Goal: Task Accomplishment & Management: Manage account settings

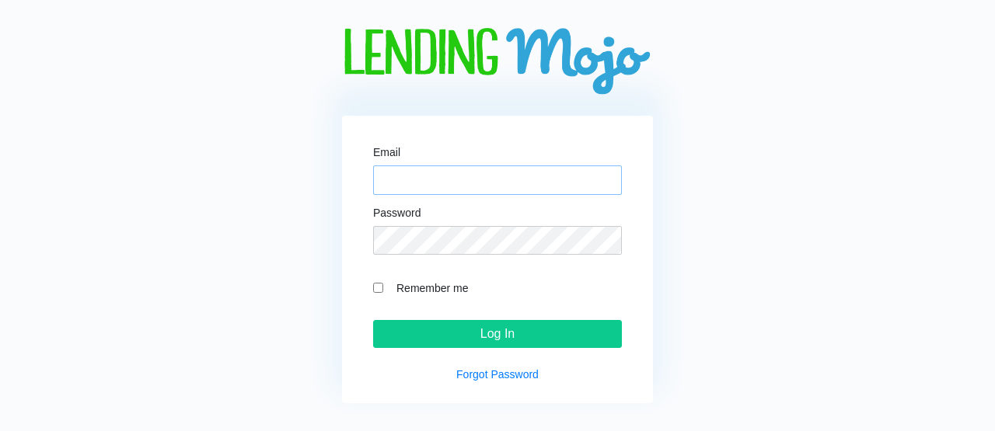
click at [433, 184] on input "Email" at bounding box center [497, 181] width 249 height 30
type input "[PERSON_NAME][EMAIL_ADDRESS][DOMAIN_NAME]"
click at [373, 320] on input "Log In" at bounding box center [497, 334] width 249 height 28
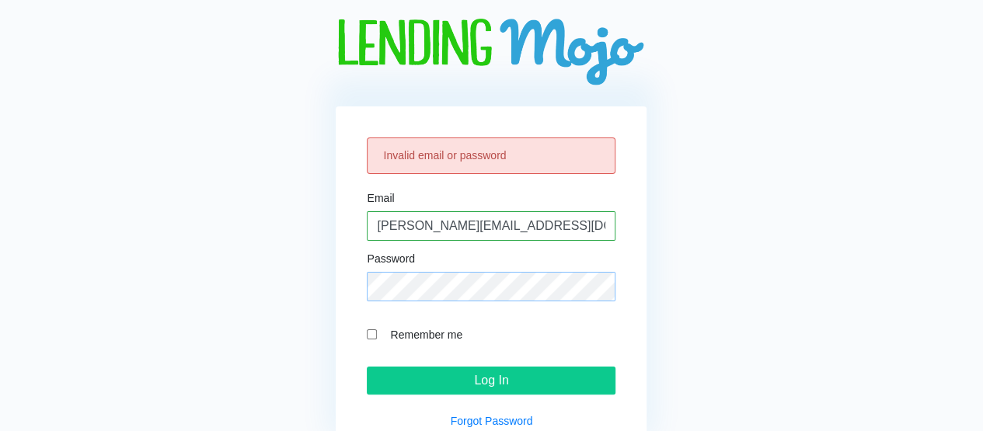
click at [367, 367] on input "Log In" at bounding box center [491, 381] width 249 height 28
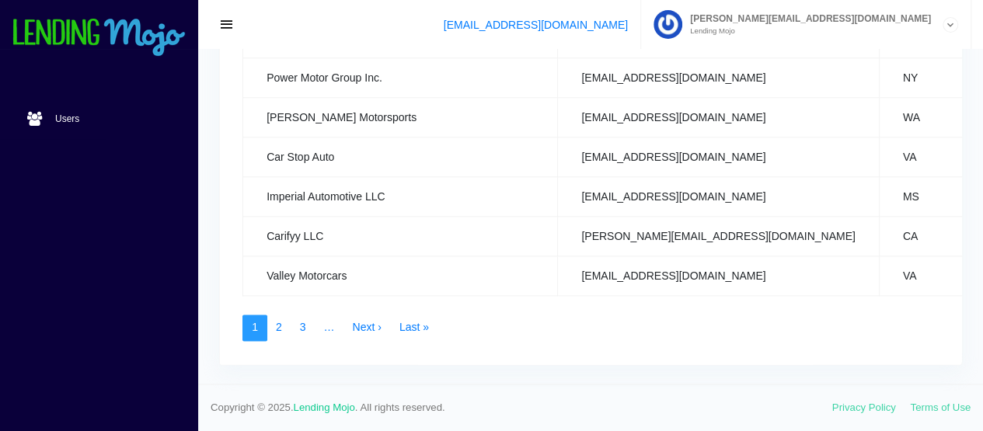
click at [650, 315] on nav "1 2 3 … Next › Last »" at bounding box center [590, 328] width 696 height 26
click at [280, 323] on link "2" at bounding box center [279, 328] width 25 height 26
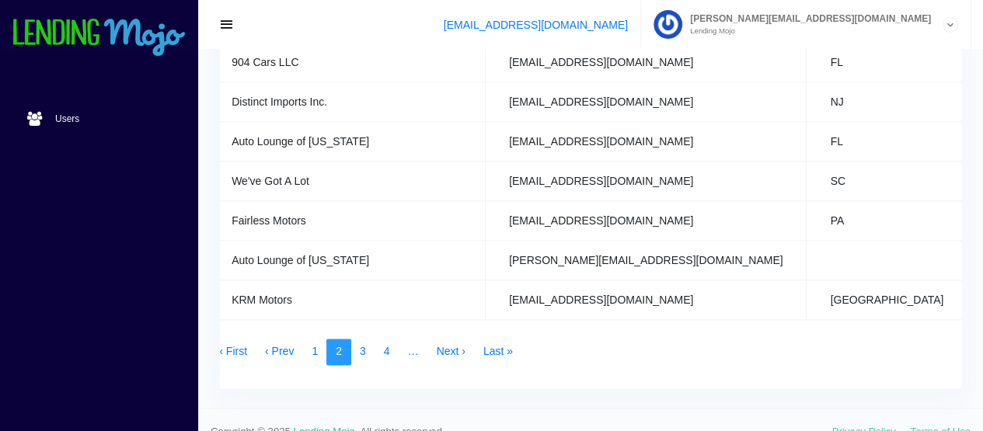
scroll to position [910, 0]
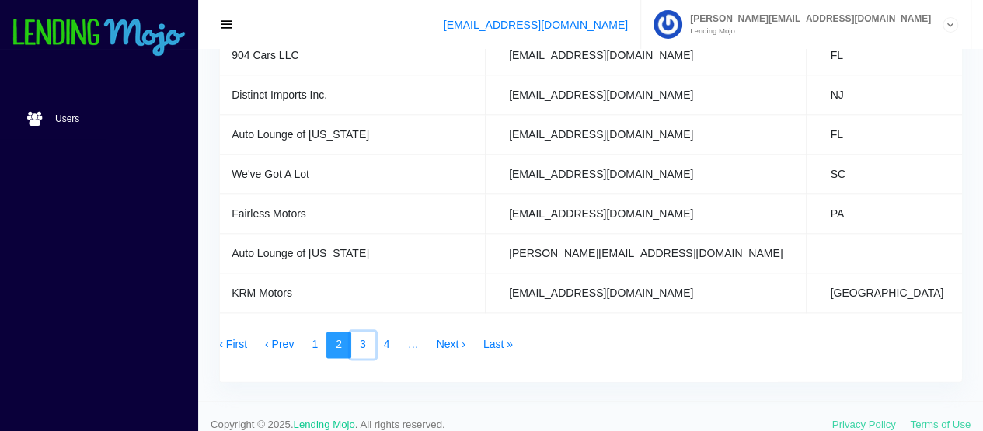
click at [364, 334] on link "3" at bounding box center [362, 345] width 25 height 26
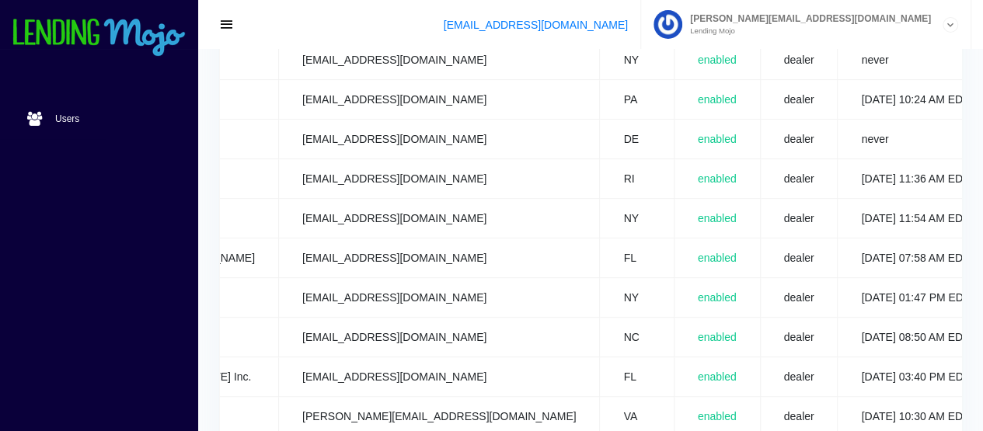
scroll to position [0, 325]
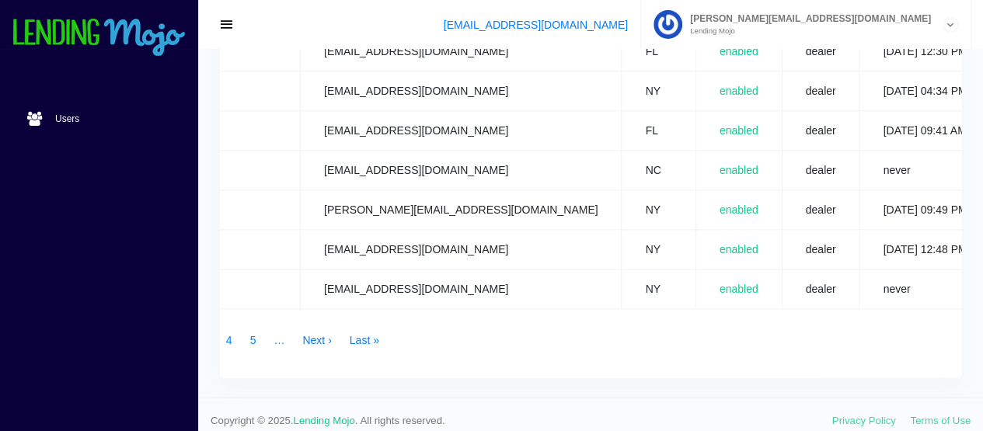
scroll to position [914, 0]
click at [232, 334] on link "4" at bounding box center [229, 341] width 25 height 26
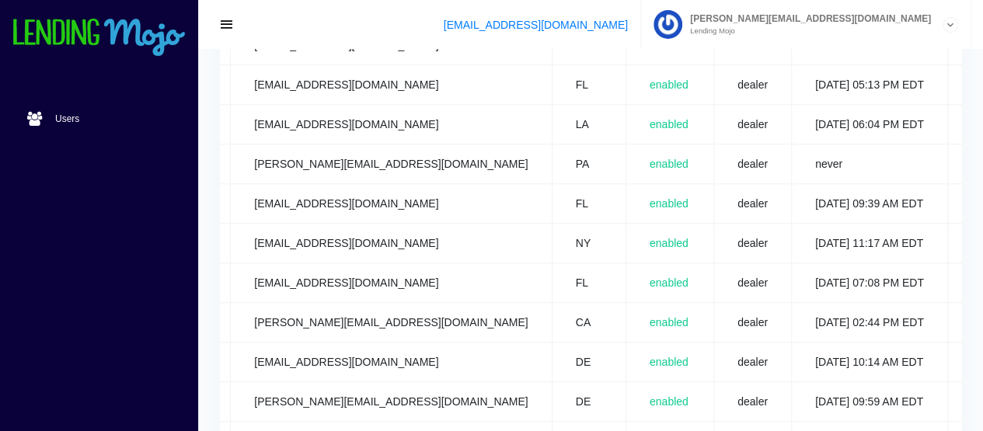
scroll to position [929, 0]
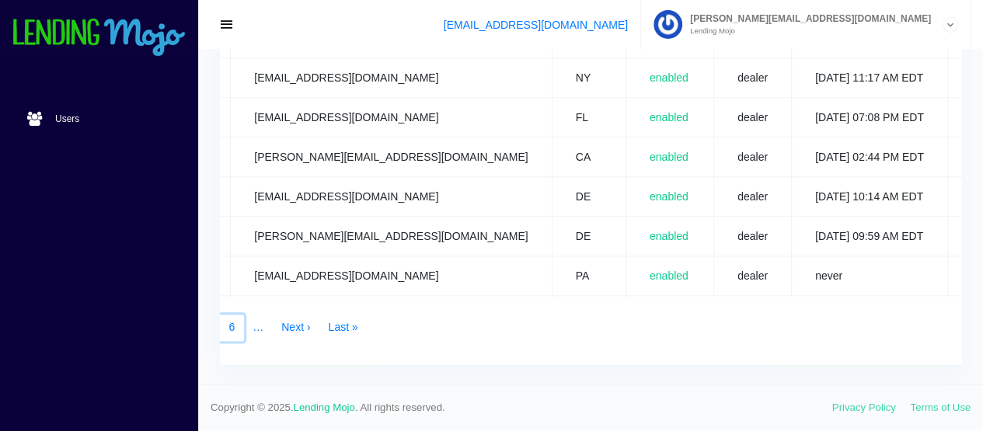
click at [224, 321] on link "6" at bounding box center [231, 328] width 25 height 26
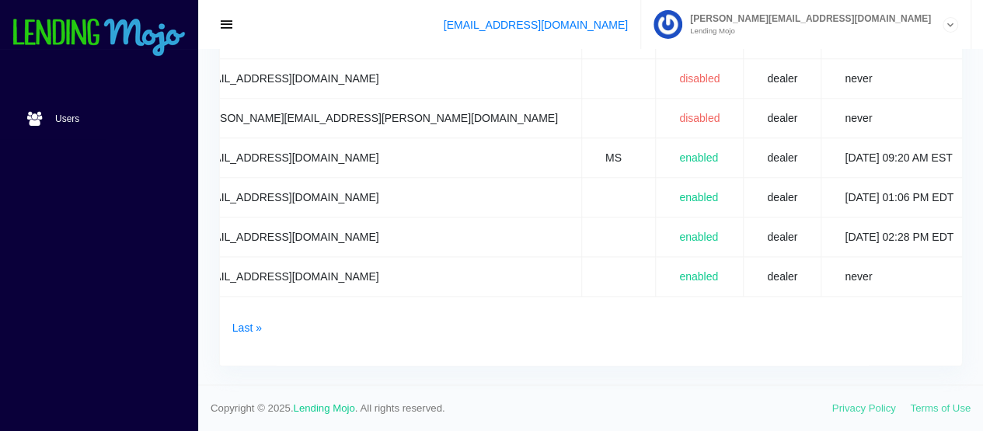
scroll to position [0, 364]
